Goal: Task Accomplishment & Management: Manage account settings

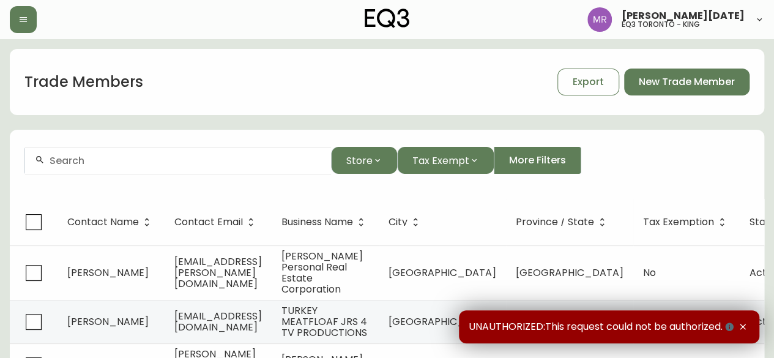
click at [107, 160] on input "text" at bounding box center [186, 161] width 272 height 12
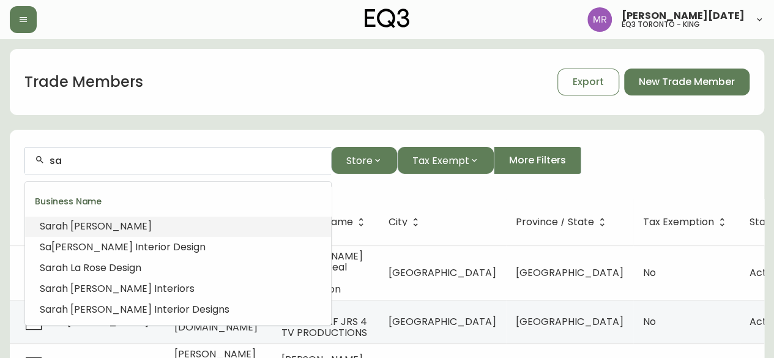
type input "s"
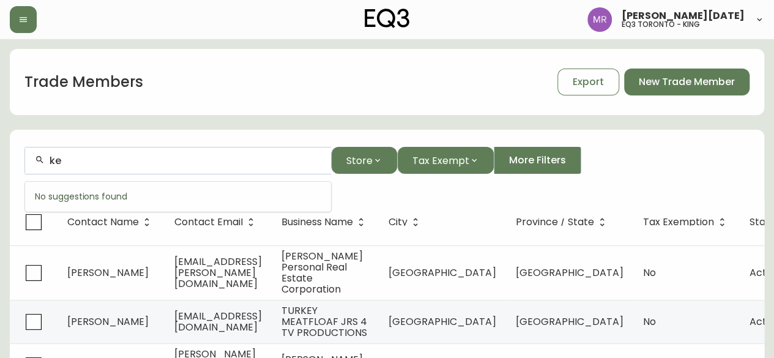
type input "k"
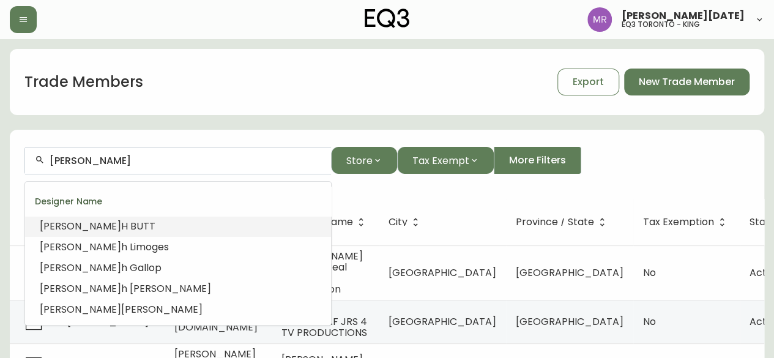
type input "[PERSON_NAME]"
